Goal: Task Accomplishment & Management: Complete application form

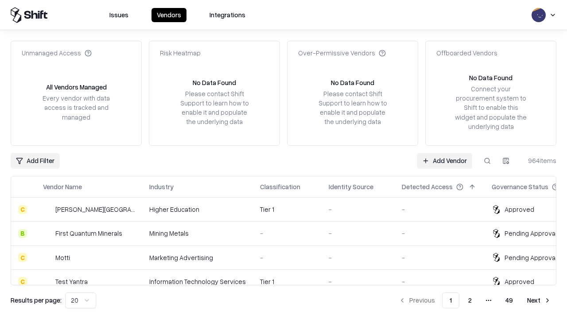
click at [444, 160] on link "Add Vendor" at bounding box center [444, 161] width 55 height 16
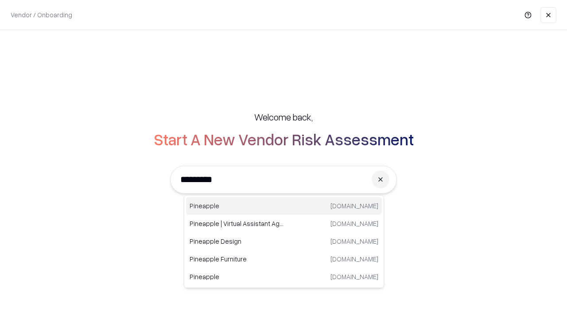
click at [284, 206] on div "Pineapple [DOMAIN_NAME]" at bounding box center [284, 206] width 196 height 18
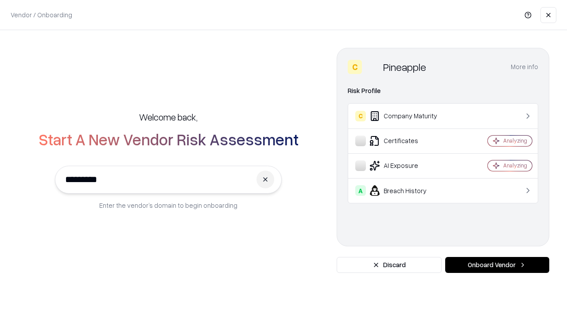
type input "*********"
click at [497, 265] on button "Onboard Vendor" at bounding box center [497, 265] width 104 height 16
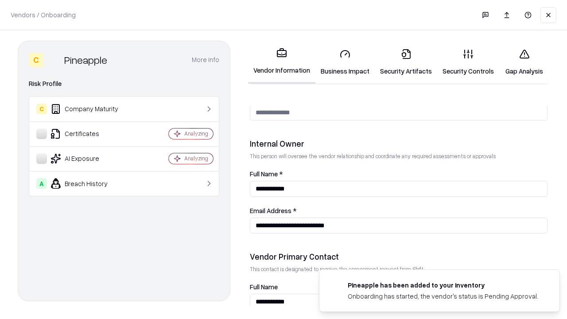
scroll to position [459, 0]
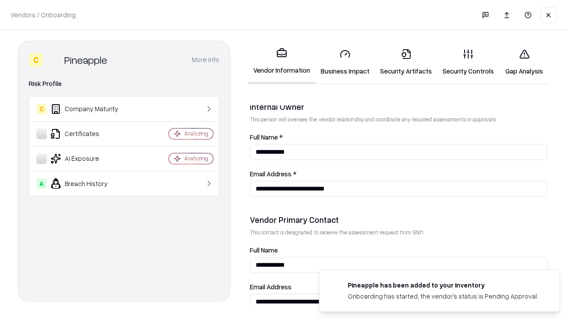
click at [406, 62] on link "Security Artifacts" at bounding box center [406, 62] width 62 height 41
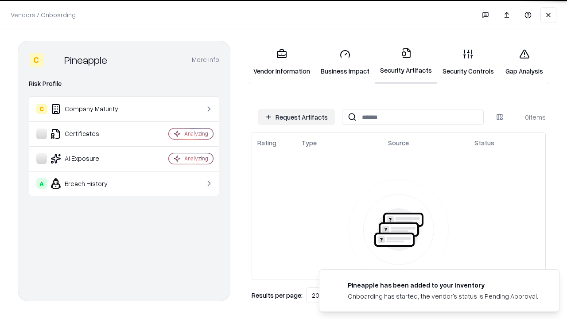
click at [296, 117] on button "Request Artifacts" at bounding box center [296, 117] width 77 height 16
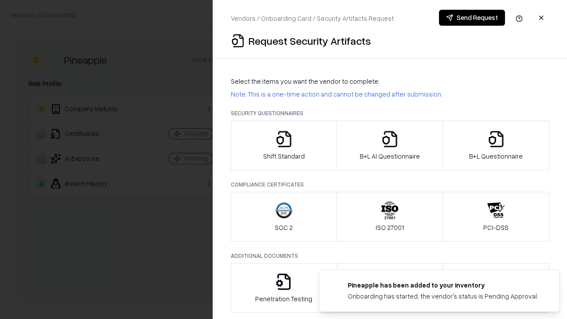
click at [496, 145] on icon "button" at bounding box center [496, 139] width 18 height 18
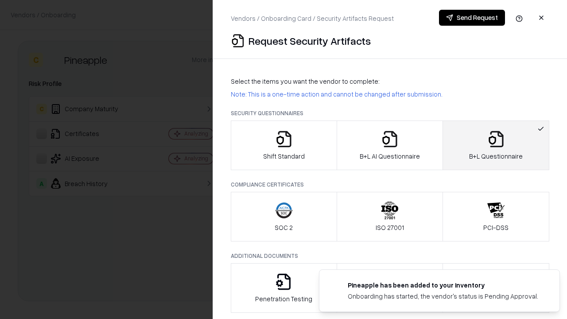
click at [389, 145] on icon "button" at bounding box center [390, 139] width 18 height 18
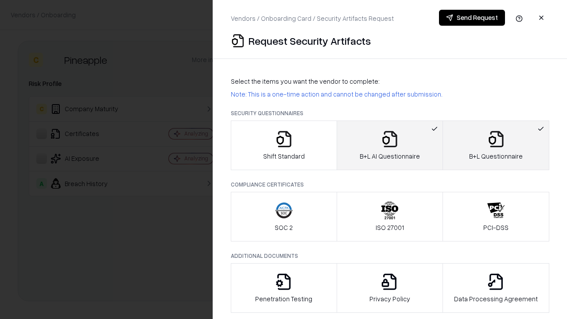
click at [472, 18] on button "Send Request" at bounding box center [472, 18] width 66 height 16
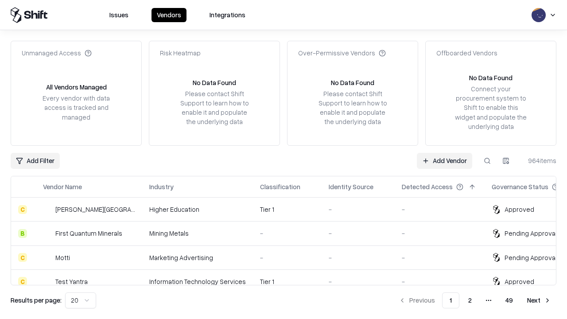
click at [444, 160] on link "Add Vendor" at bounding box center [444, 161] width 55 height 16
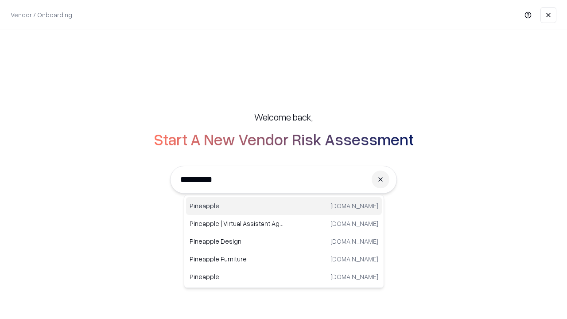
click at [284, 206] on div "Pineapple [DOMAIN_NAME]" at bounding box center [284, 206] width 196 height 18
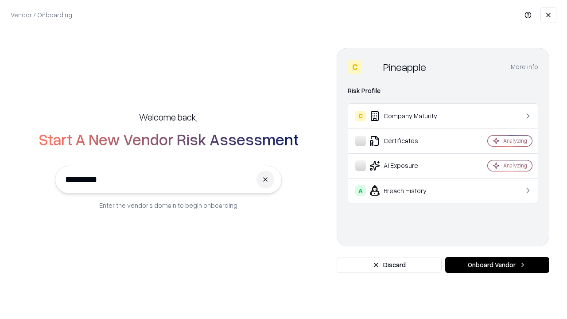
type input "*********"
click at [497, 265] on button "Onboard Vendor" at bounding box center [497, 265] width 104 height 16
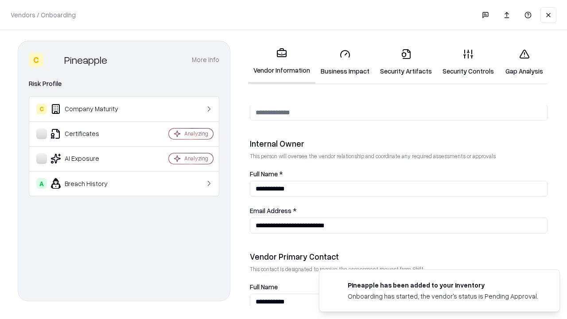
scroll to position [459, 0]
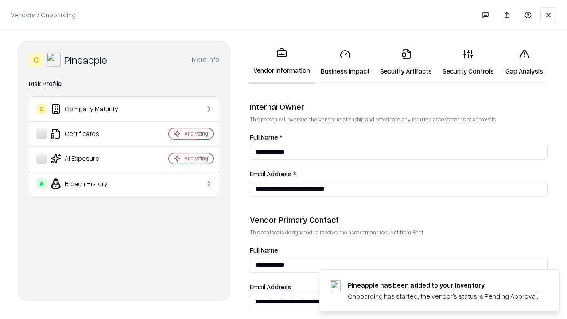
click at [524, 62] on link "Gap Analysis" at bounding box center [524, 62] width 50 height 41
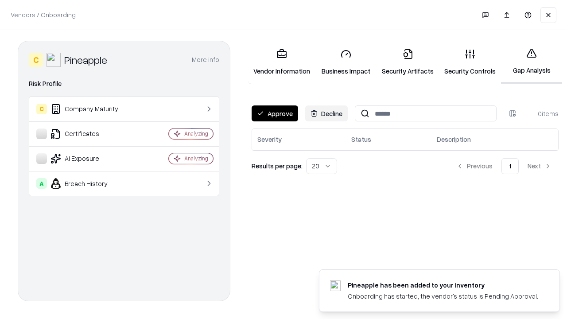
click at [275, 113] on button "Approve" at bounding box center [275, 113] width 47 height 16
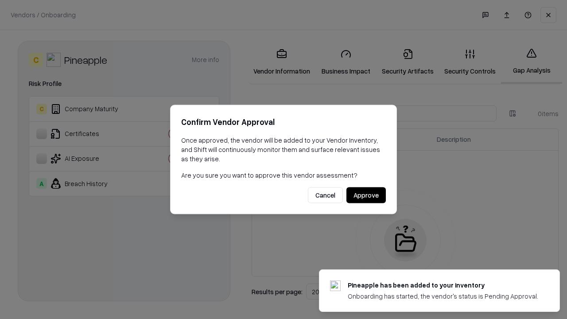
click at [366, 195] on button "Approve" at bounding box center [365, 195] width 39 height 16
